Goal: Navigation & Orientation: Find specific page/section

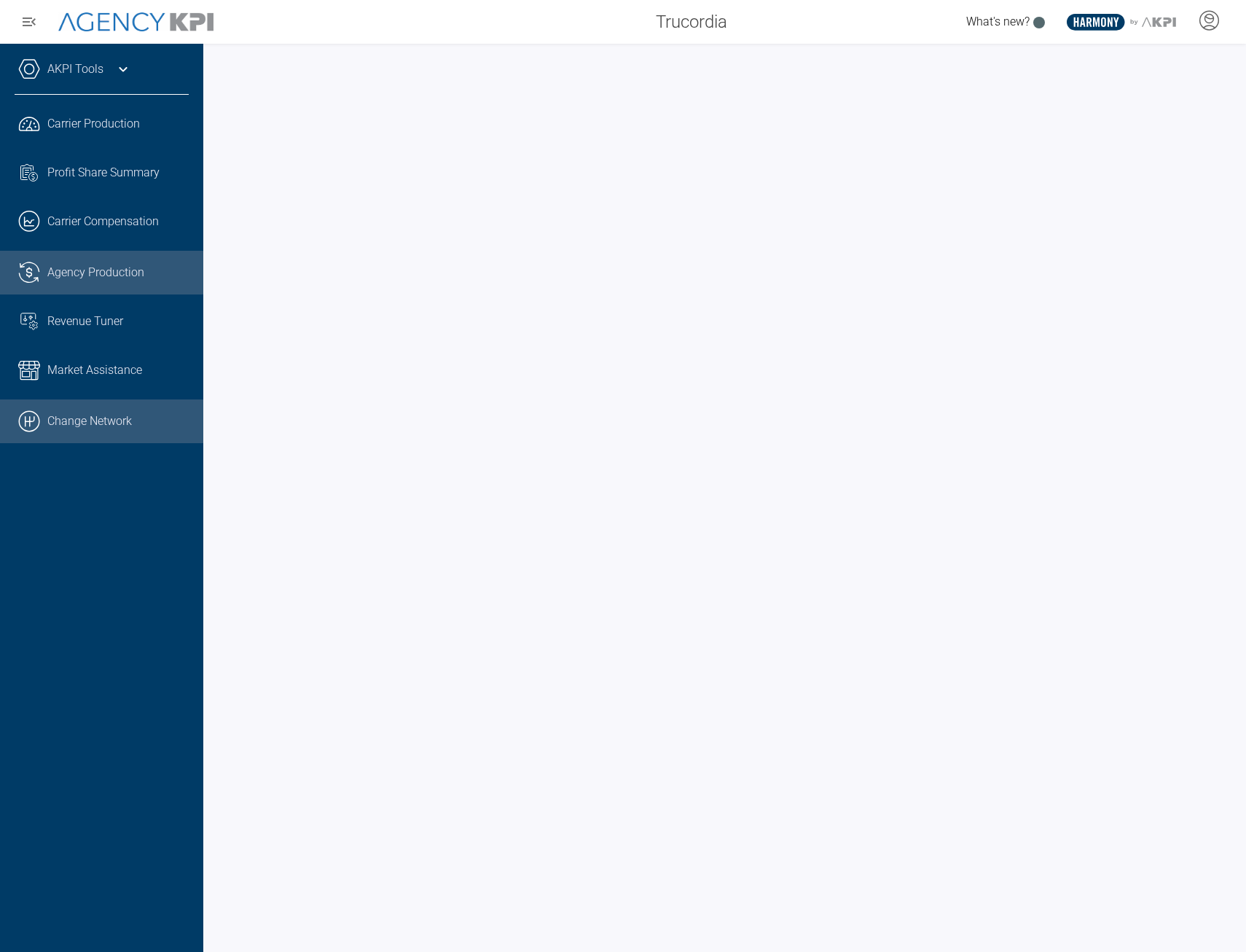
click at [83, 426] on link ".cls-1{fill:none;stroke:#000;stroke-linecap:round;stroke-linejoin:round;stroke-…" at bounding box center [102, 421] width 203 height 44
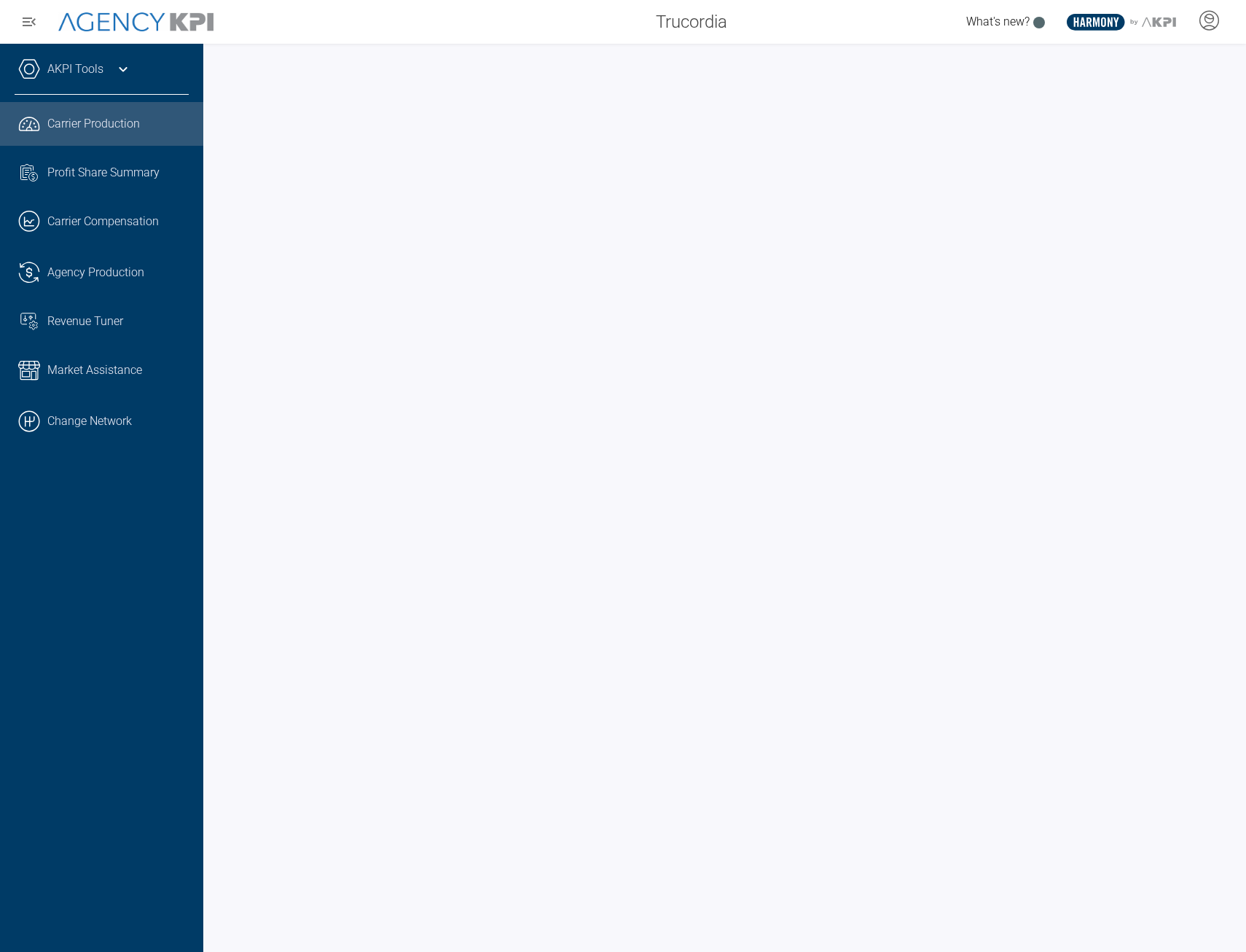
click at [103, 127] on span "Carrier Production" at bounding box center [94, 124] width 93 height 17
click at [142, 168] on span "Profit Share Summary" at bounding box center [104, 172] width 113 height 17
click at [83, 130] on span "Carrier Production" at bounding box center [94, 124] width 93 height 17
